Goal: Task Accomplishment & Management: Manage account settings

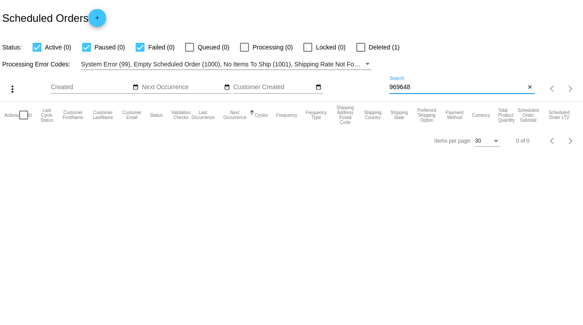
drag, startPoint x: 424, startPoint y: 86, endPoint x: 384, endPoint y: 88, distance: 39.8
click at [383, 90] on div "more_vert Sep Jan Feb Mar [DATE]" at bounding box center [291, 86] width 583 height 32
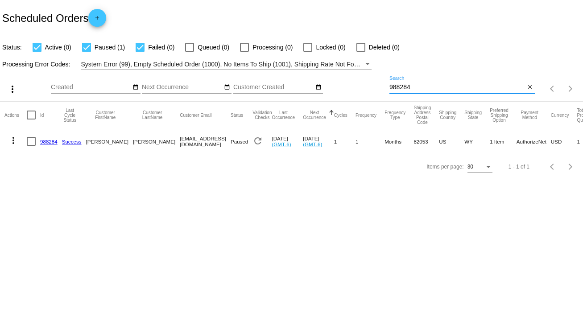
type input "988284"
click at [29, 142] on div at bounding box center [31, 141] width 9 height 9
click at [31, 146] on input "checkbox" at bounding box center [31, 146] width 0 height 0
checkbox input "true"
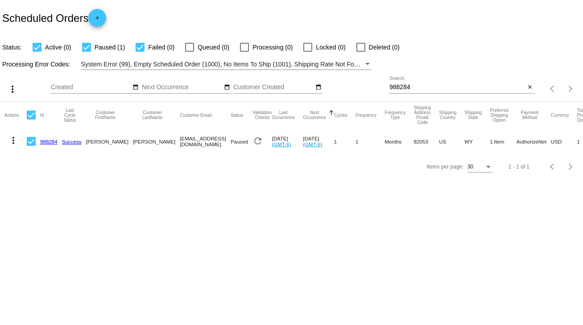
click at [12, 143] on mat-icon "more_vert" at bounding box center [13, 140] width 11 height 11
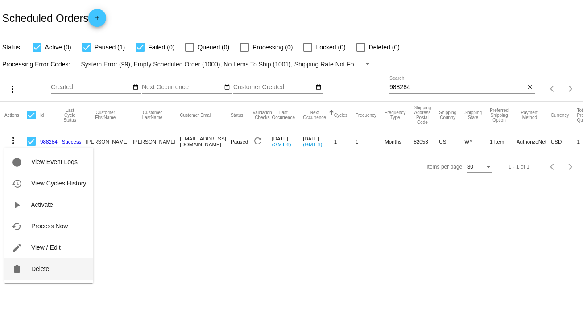
click at [41, 269] on span "Delete" at bounding box center [40, 268] width 18 height 7
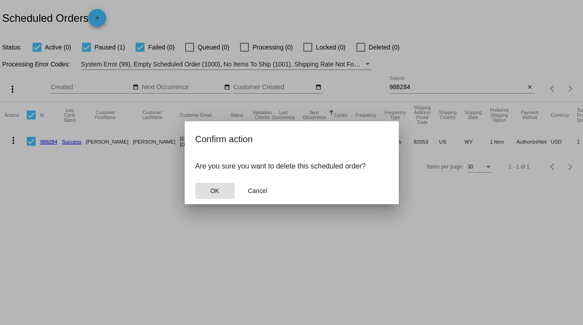
click at [215, 190] on span "OK" at bounding box center [214, 190] width 9 height 7
